Goal: Information Seeking & Learning: Learn about a topic

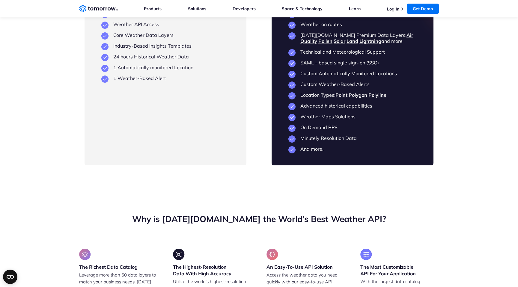
scroll to position [1419, 0]
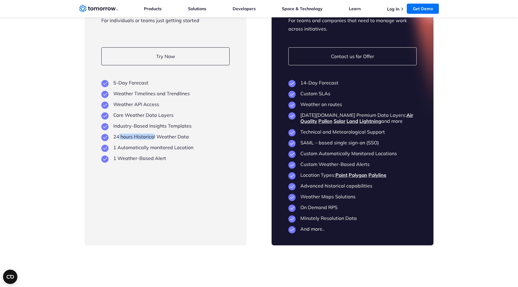
drag, startPoint x: 118, startPoint y: 155, endPoint x: 153, endPoint y: 154, distance: 35.0
click at [154, 140] on li "24 hours Historical Weather Data" at bounding box center [165, 137] width 128 height 6
click at [153, 140] on li "24 hours Historical Weather Data" at bounding box center [165, 137] width 128 height 6
drag, startPoint x: 122, startPoint y: 155, endPoint x: 181, endPoint y: 155, distance: 59.0
click at [181, 140] on li "24 hours Historical Weather Data" at bounding box center [165, 137] width 128 height 6
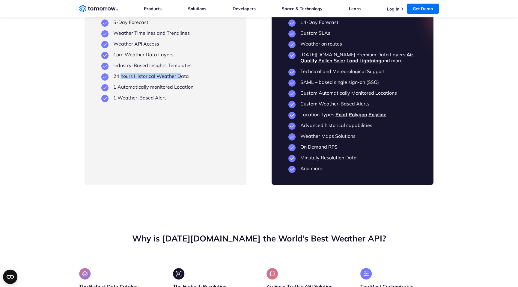
scroll to position [1492, 0]
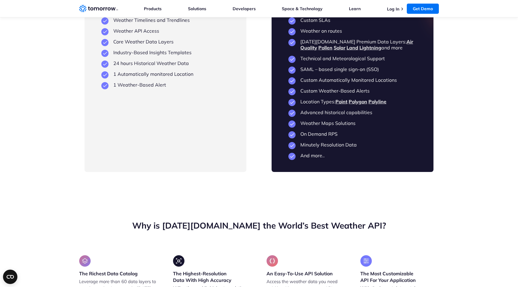
click at [312, 158] on li "And more.." at bounding box center [352, 155] width 128 height 6
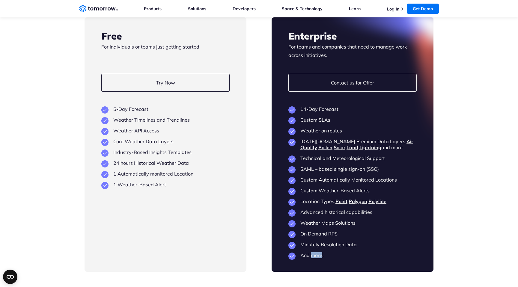
scroll to position [1395, 0]
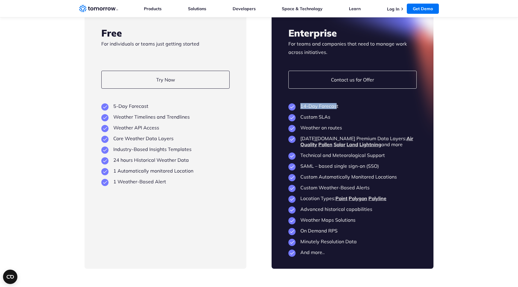
drag, startPoint x: 301, startPoint y: 123, endPoint x: 335, endPoint y: 123, distance: 34.2
click at [335, 109] on li "14-Day Forecast" at bounding box center [352, 106] width 128 height 6
click at [322, 109] on li "14-Day Forecast" at bounding box center [352, 106] width 128 height 6
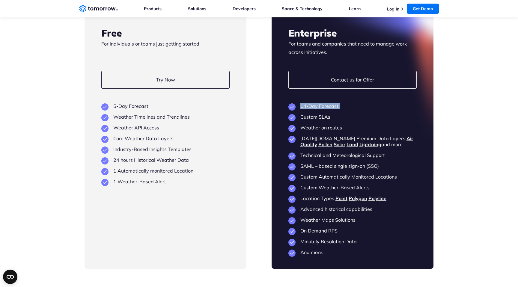
click at [323, 109] on li "14-Day Forecast" at bounding box center [352, 106] width 128 height 6
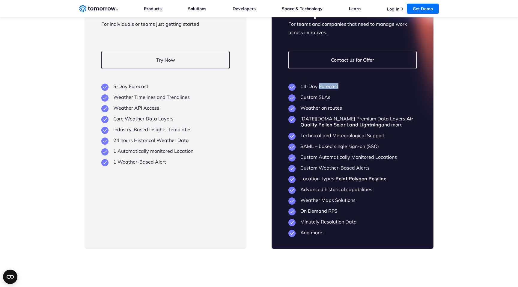
scroll to position [1416, 0]
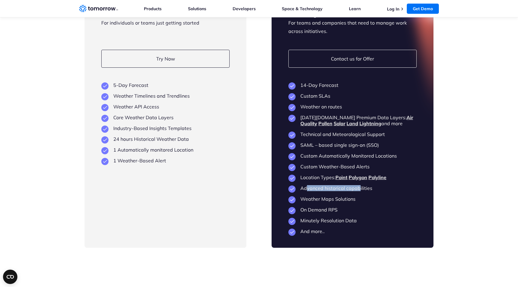
drag, startPoint x: 306, startPoint y: 207, endPoint x: 358, endPoint y: 205, distance: 52.7
click at [358, 191] on li "Advanced historical capabilities" at bounding box center [352, 188] width 128 height 6
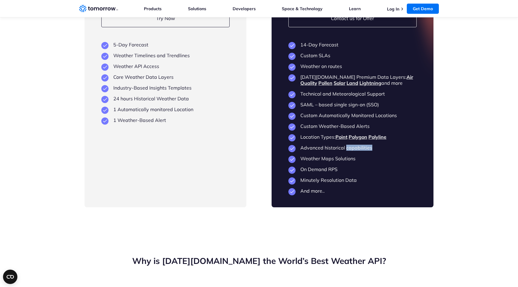
scroll to position [1458, 0]
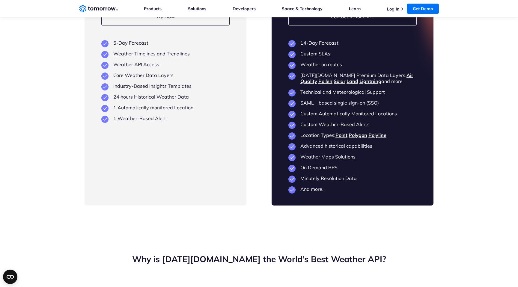
click at [323, 181] on li "Minutely Resolution Data" at bounding box center [352, 178] width 128 height 6
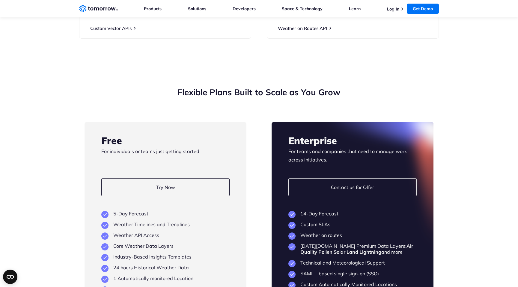
scroll to position [1286, 0]
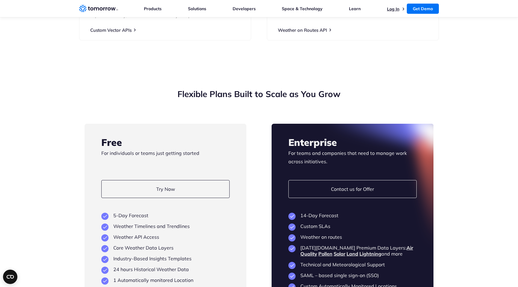
click at [396, 8] on link "Log In" at bounding box center [393, 8] width 12 height 5
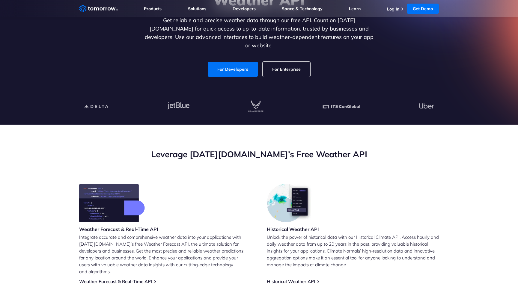
scroll to position [93, 0]
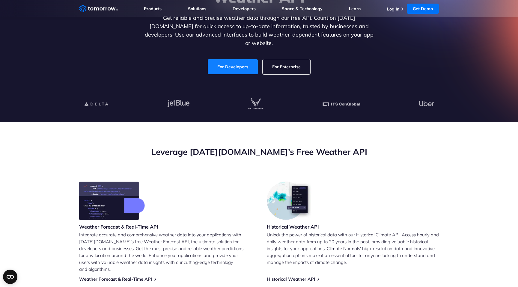
click at [231, 63] on link "For Developers" at bounding box center [233, 66] width 50 height 15
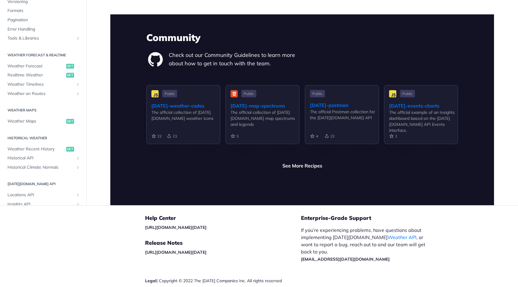
scroll to position [1406, 0]
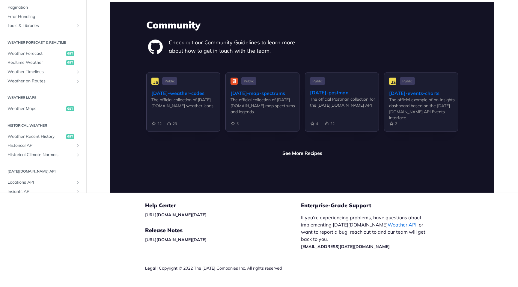
click at [387, 222] on link "Weather API" at bounding box center [401, 225] width 29 height 6
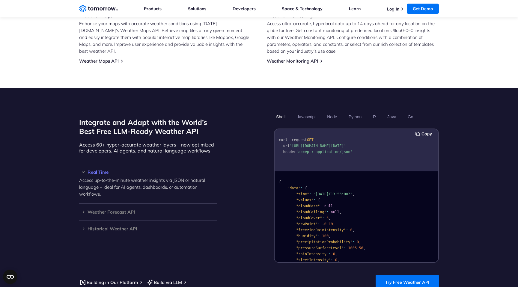
scroll to position [430, 0]
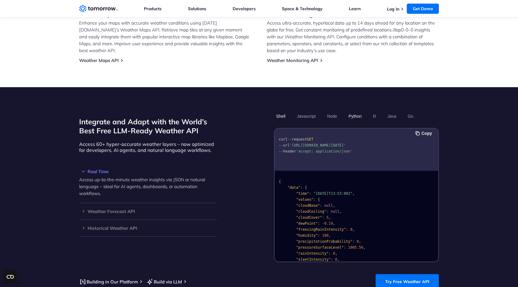
click at [358, 111] on button "Python" at bounding box center [354, 116] width 17 height 10
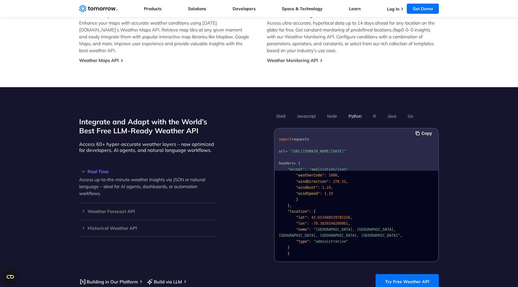
scroll to position [0, 0]
